Goal: Transaction & Acquisition: Subscribe to service/newsletter

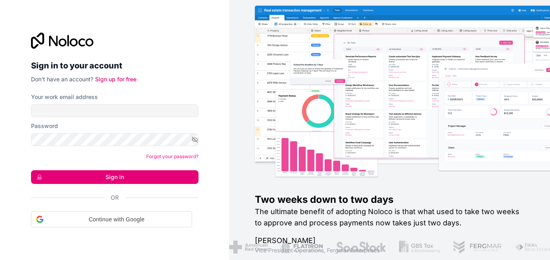
click at [75, 109] on input "Your work email address" at bounding box center [115, 110] width 168 height 13
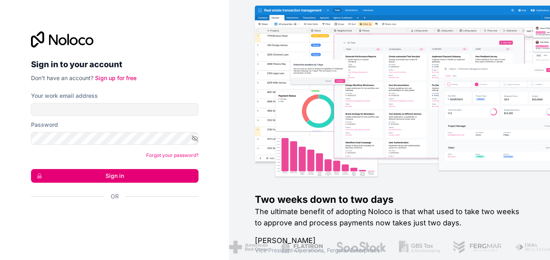
click at [162, 48] on div "Sign in to your account Don't have an account? Sign up for free" at bounding box center [115, 56] width 168 height 51
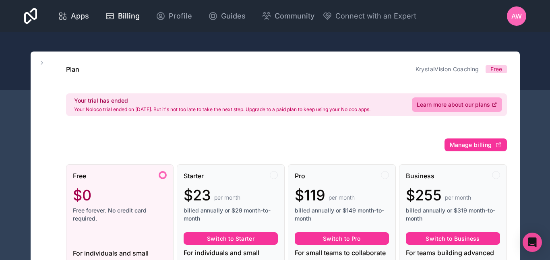
click at [78, 20] on span "Apps" at bounding box center [80, 15] width 18 height 11
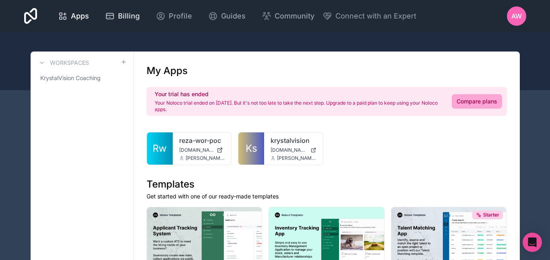
click at [137, 16] on span "Billing" at bounding box center [129, 15] width 22 height 11
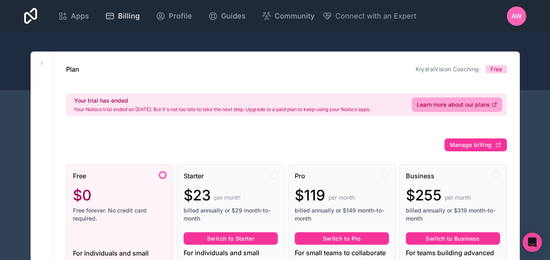
click at [137, 16] on span "Billing" at bounding box center [129, 15] width 22 height 11
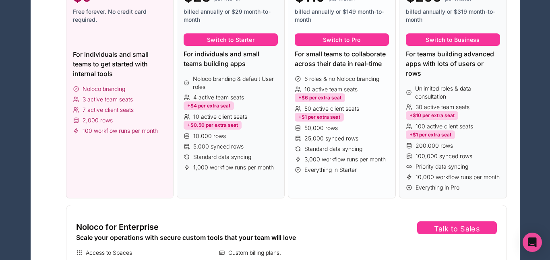
scroll to position [199, 0]
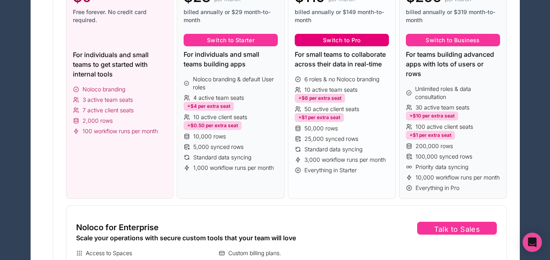
click at [326, 43] on button "Switch to Pro" at bounding box center [342, 40] width 94 height 13
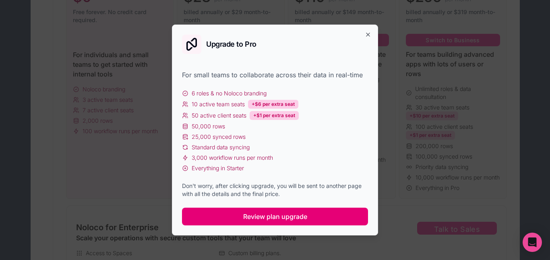
click at [262, 214] on span "Review plan upgrade" at bounding box center [275, 217] width 64 height 10
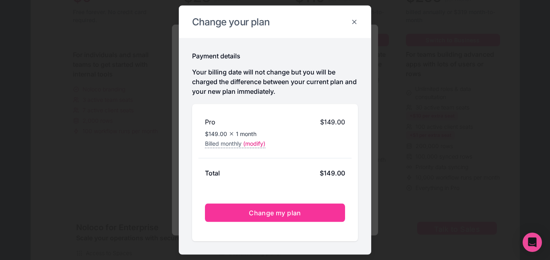
click at [354, 21] on icon at bounding box center [354, 22] width 7 height 7
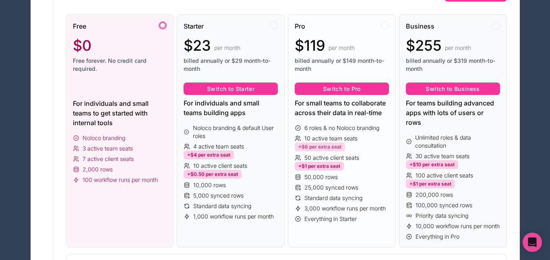
scroll to position [0, 0]
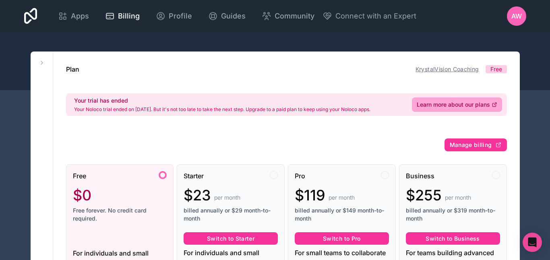
click at [448, 66] on link "KrystalVision Coaching" at bounding box center [448, 69] width 64 height 7
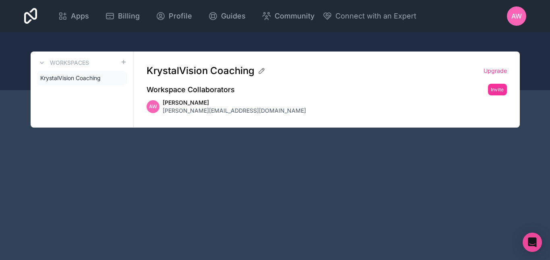
click at [448, 66] on div "KrystalVision Coaching" at bounding box center [312, 70] width 331 height 13
click at [115, 11] on div "Billing" at bounding box center [122, 15] width 35 height 11
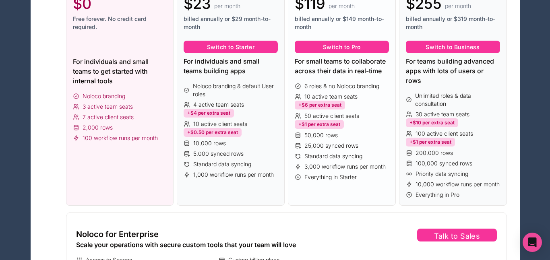
scroll to position [191, 0]
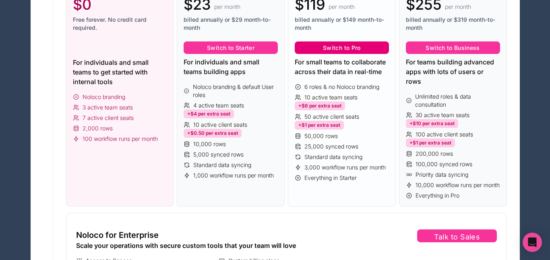
click at [314, 45] on button "Switch to Pro" at bounding box center [342, 48] width 94 height 13
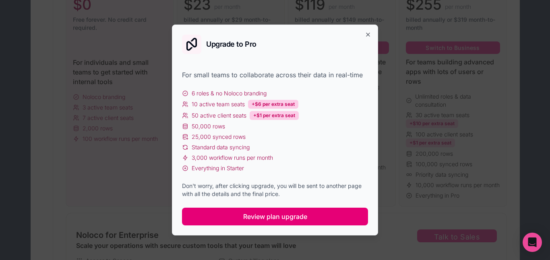
click at [258, 220] on span "Review plan upgrade" at bounding box center [275, 217] width 64 height 10
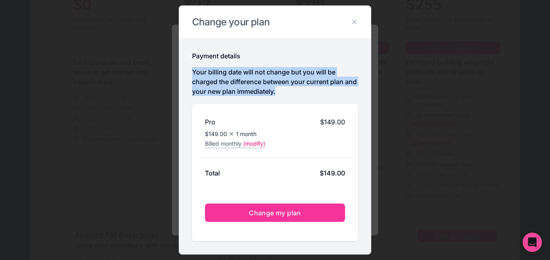
drag, startPoint x: 292, startPoint y: 94, endPoint x: 191, endPoint y: 66, distance: 105.0
click at [188, 69] on div "Payment details Your billing date will not change but you will be charged the d…" at bounding box center [275, 146] width 192 height 216
click at [292, 91] on p "Your billing date will not change but you will be charged the difference betwee…" at bounding box center [275, 81] width 166 height 29
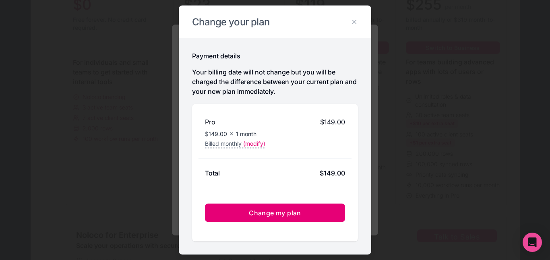
click at [278, 213] on span "Change my plan" at bounding box center [275, 213] width 52 height 8
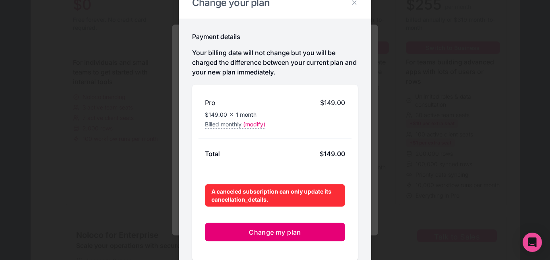
click at [252, 170] on div "Pro $149.00 $149.00 1 month Billed monthly (modify) Total $149.00 A canceled su…" at bounding box center [275, 173] width 166 height 176
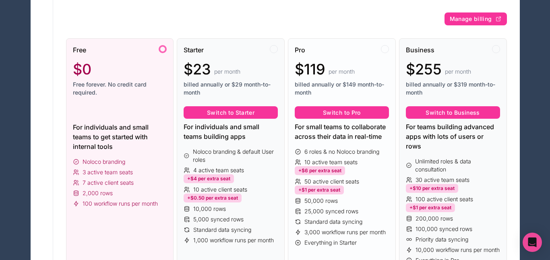
scroll to position [0, 0]
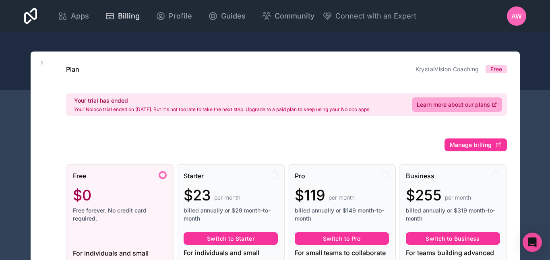
click at [127, 15] on span "Billing" at bounding box center [129, 15] width 22 height 11
click at [460, 148] on span "Manage billing" at bounding box center [471, 144] width 42 height 7
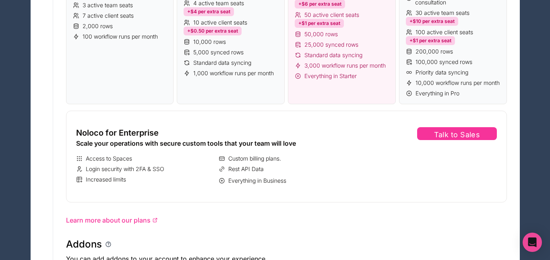
scroll to position [248, 0]
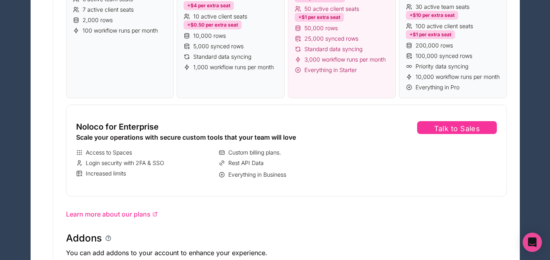
click at [230, 123] on div "Noloco for Enterprise Scale your operations with secure custom tools that your …" at bounding box center [217, 150] width 295 height 85
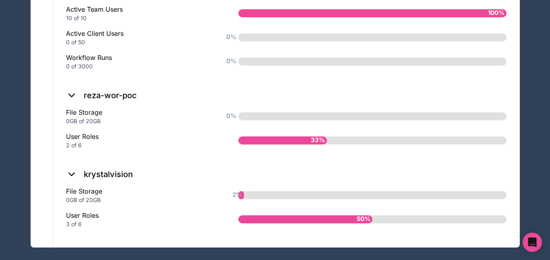
scroll to position [706, 0]
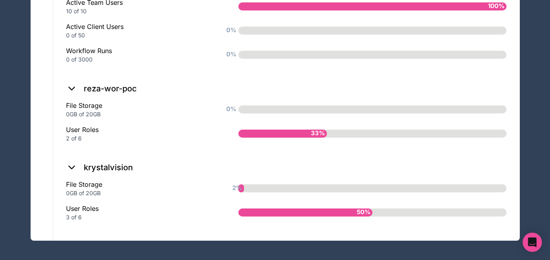
click at [167, 107] on div "File Storage 0GB of 20GB" at bounding box center [139, 110] width 147 height 18
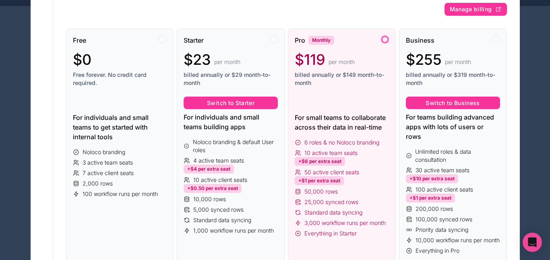
scroll to position [1, 0]
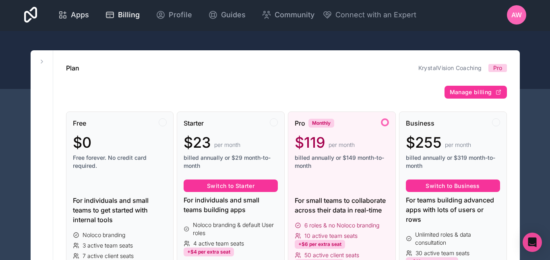
click at [80, 13] on span "Apps" at bounding box center [80, 14] width 18 height 11
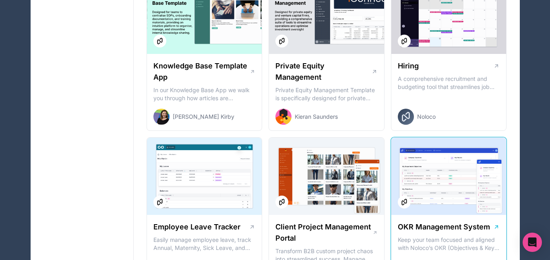
scroll to position [994, 0]
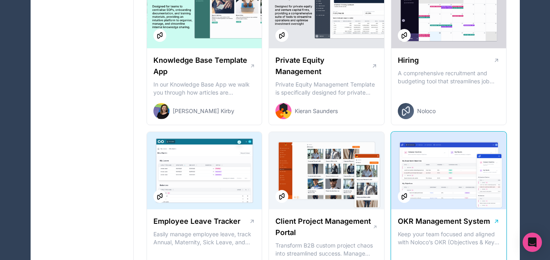
click at [454, 184] on div at bounding box center [449, 170] width 115 height 77
